Goal: Task Accomplishment & Management: Use online tool/utility

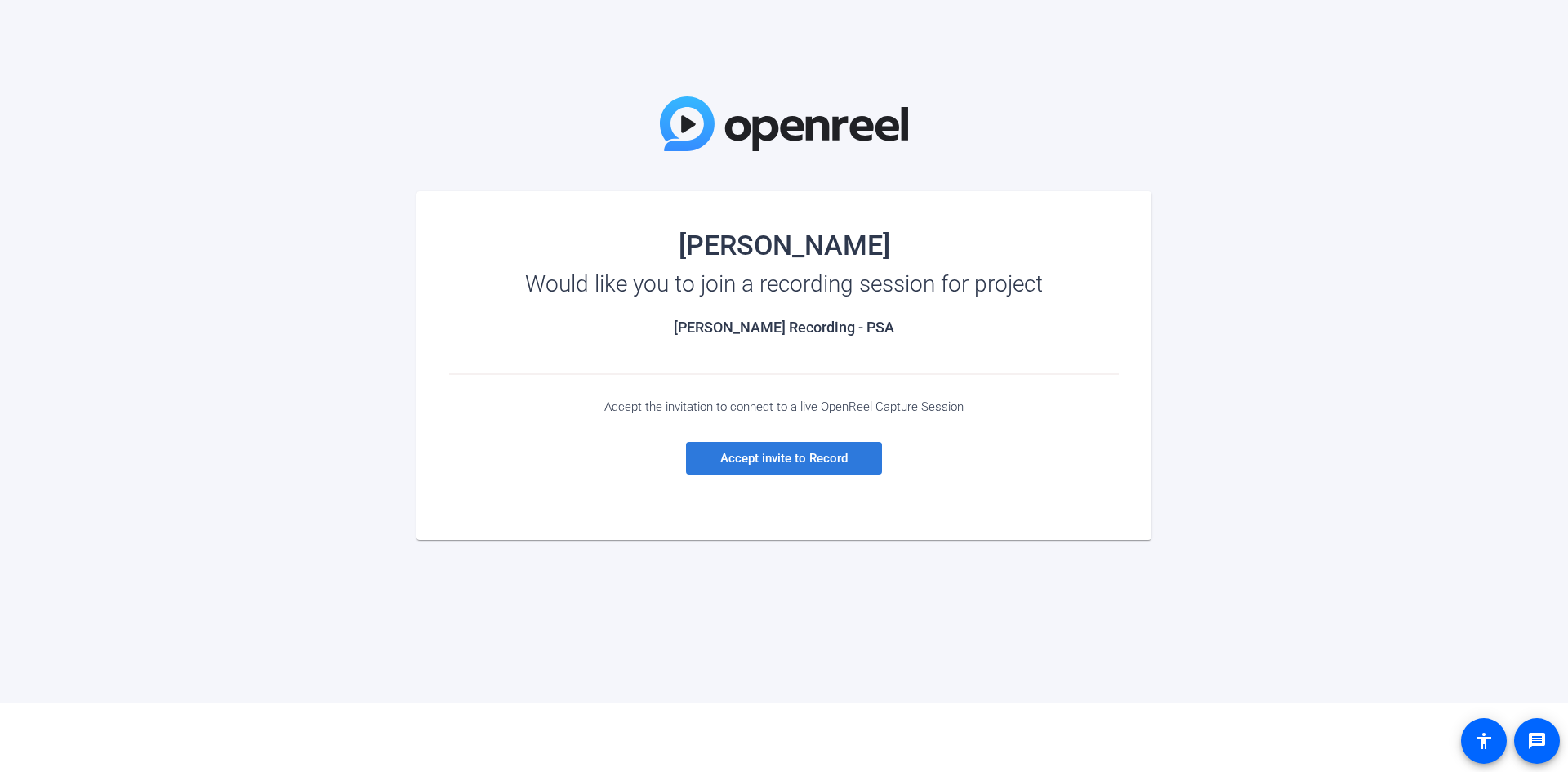
click at [836, 459] on span "Accept invite to Record" at bounding box center [784, 458] width 127 height 15
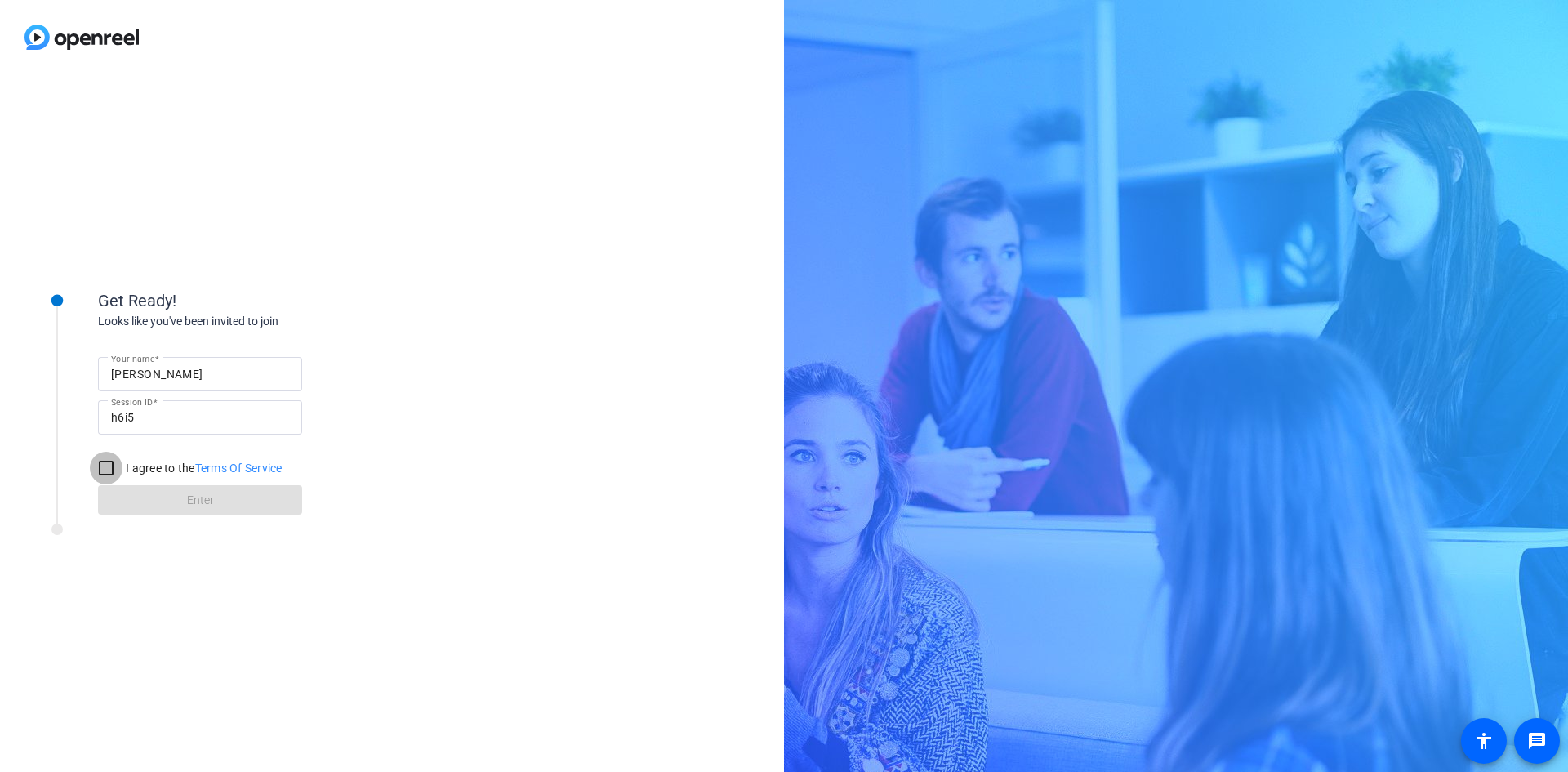
click at [104, 471] on input "I agree to the Terms Of Service" at bounding box center [106, 468] width 33 height 33
checkbox input "true"
click at [189, 505] on span "Enter" at bounding box center [201, 500] width 27 height 17
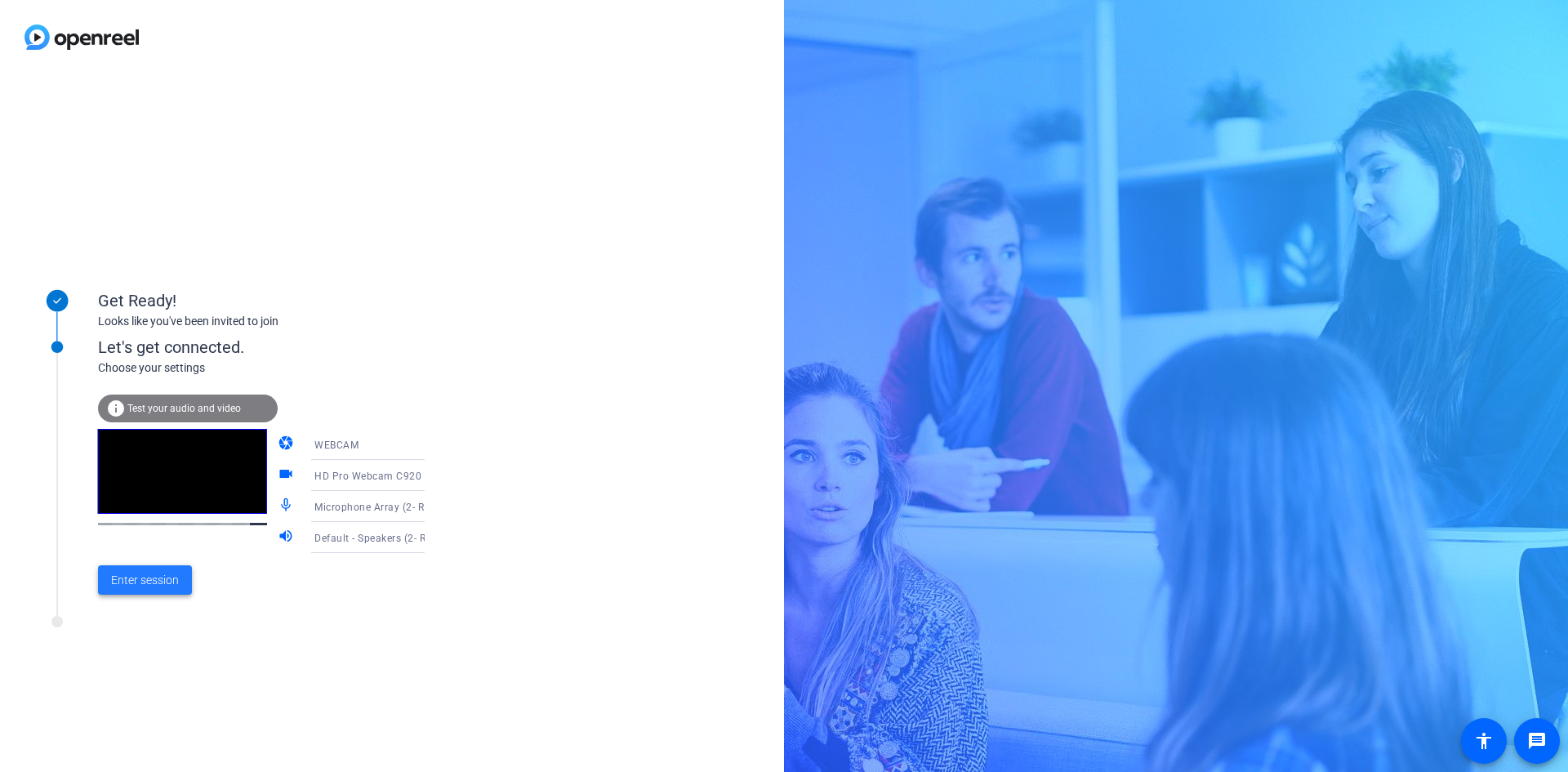
click at [143, 580] on span "Enter session" at bounding box center [145, 580] width 68 height 17
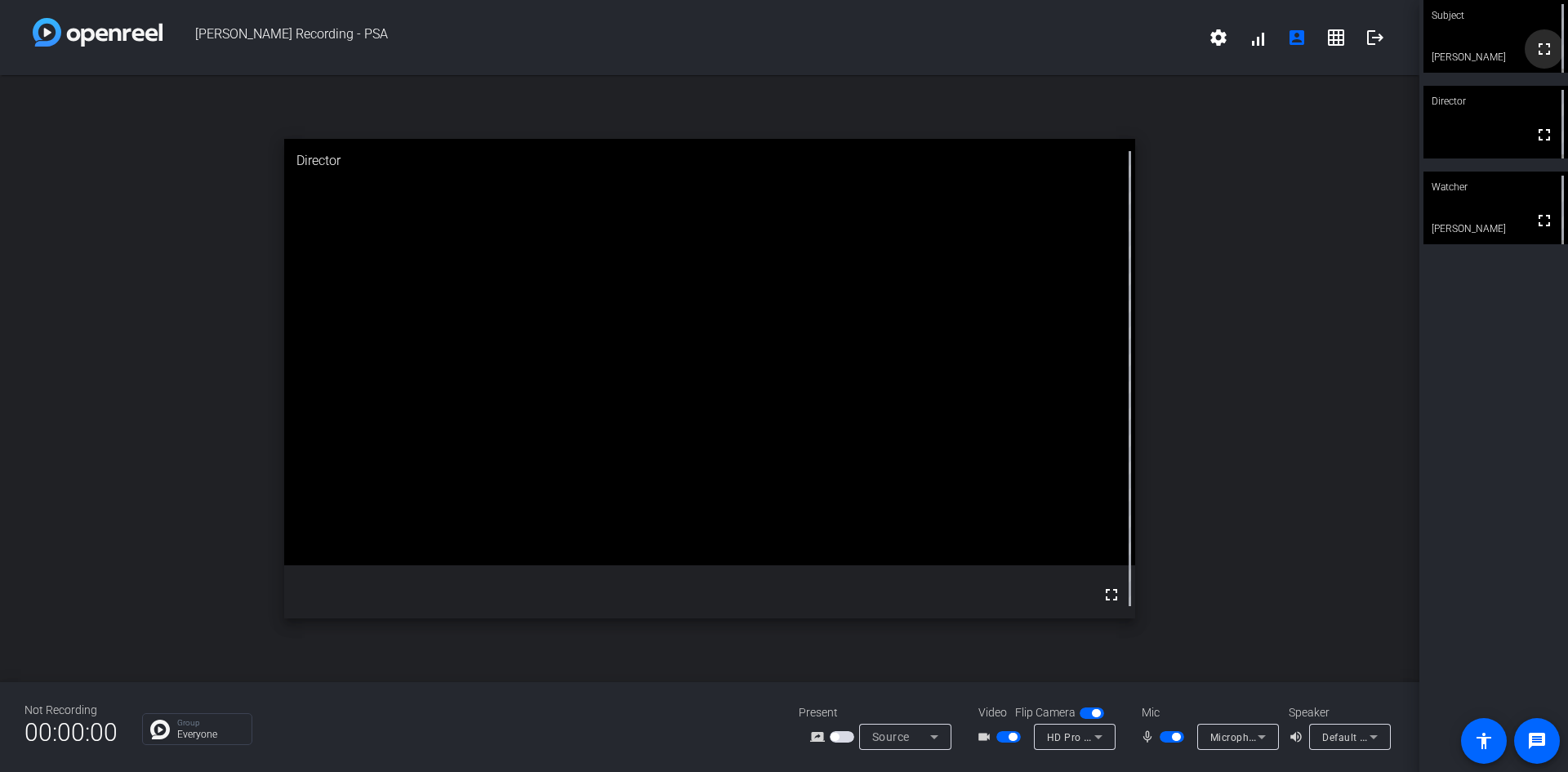
click at [1537, 52] on mat-icon "fullscreen" at bounding box center [1544, 49] width 20 height 20
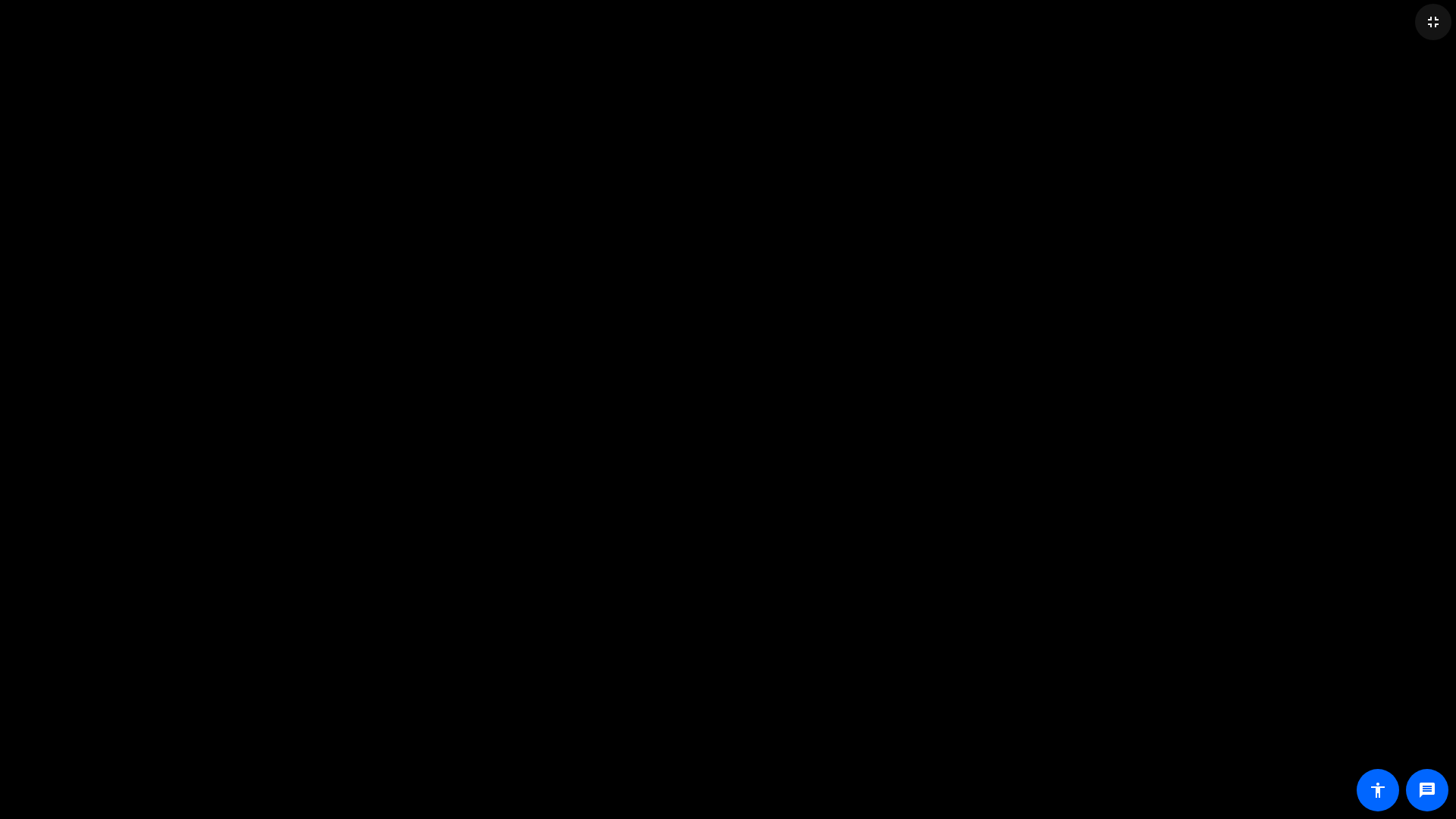
click at [1432, 20] on mat-icon "fullscreen_exit" at bounding box center [1433, 22] width 19 height 19
